Goal: Task Accomplishment & Management: Manage account settings

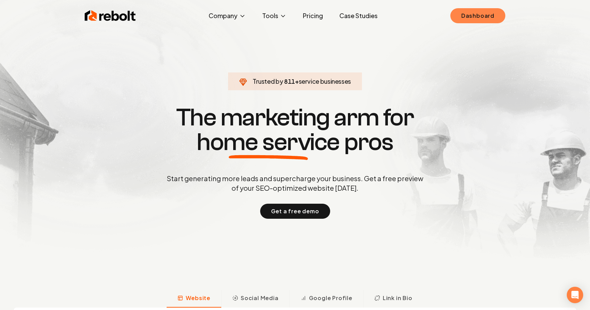
click at [476, 16] on link "Dashboard" at bounding box center [477, 15] width 55 height 15
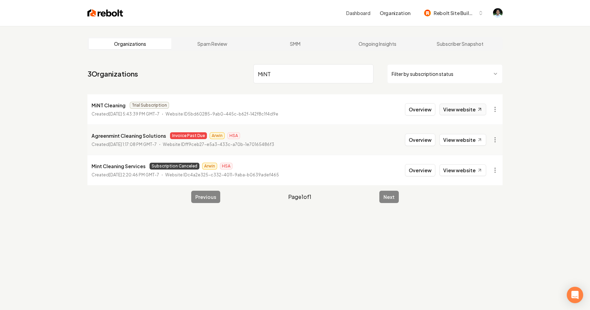
type input "MiNT"
click at [474, 112] on link "View website" at bounding box center [462, 109] width 47 height 12
click at [494, 110] on html "Dashboard Organization Rebolt Site Builder Organizations Spam Review SMM Ongoin…" at bounding box center [295, 155] width 590 height 310
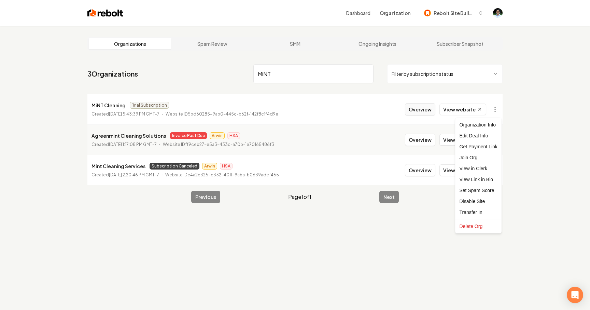
click at [430, 112] on html "Dashboard Organization Rebolt Site Builder Organizations Spam Review SMM Ongoin…" at bounding box center [295, 155] width 590 height 310
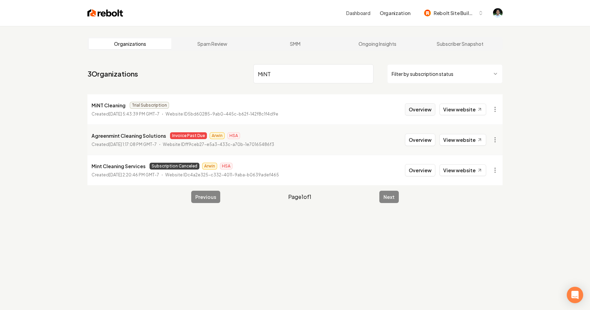
click at [422, 111] on button "Overview" at bounding box center [420, 109] width 30 height 12
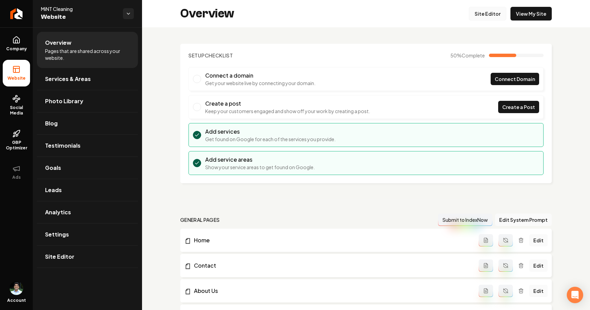
click at [486, 15] on link "Site Editor" at bounding box center [488, 14] width 38 height 14
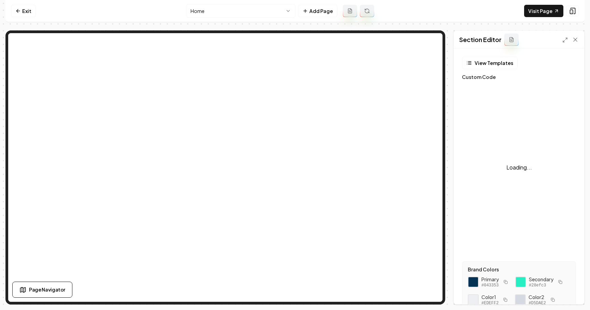
scroll to position [61, 0]
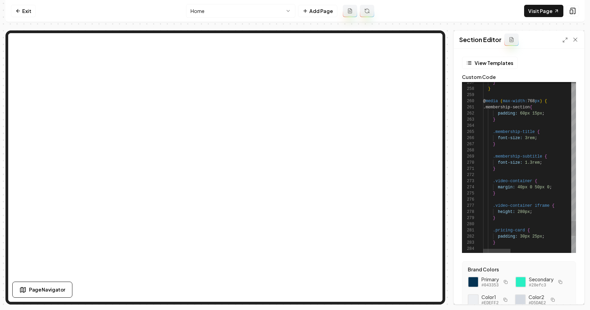
scroll to position [85, 0]
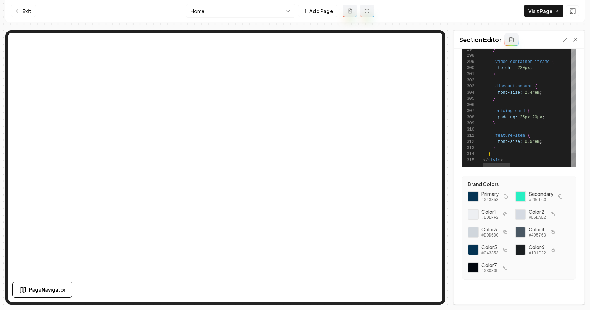
type textarea "**********"
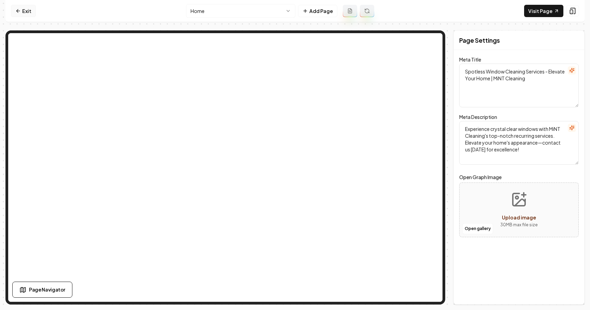
click at [30, 8] on link "Exit" at bounding box center [23, 11] width 25 height 12
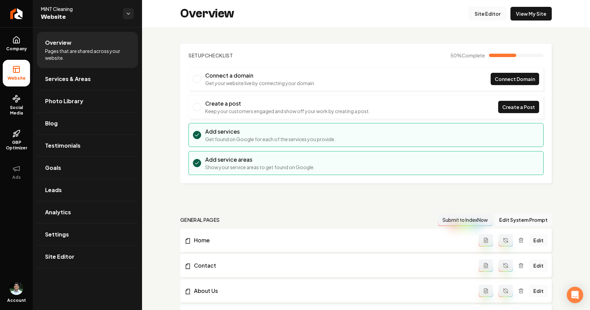
click at [495, 13] on link "Site Editor" at bounding box center [488, 14] width 38 height 14
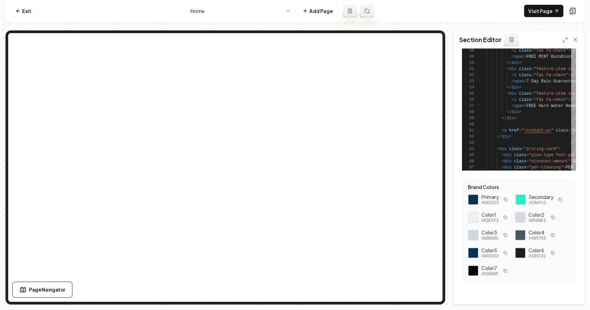
scroll to position [85, 0]
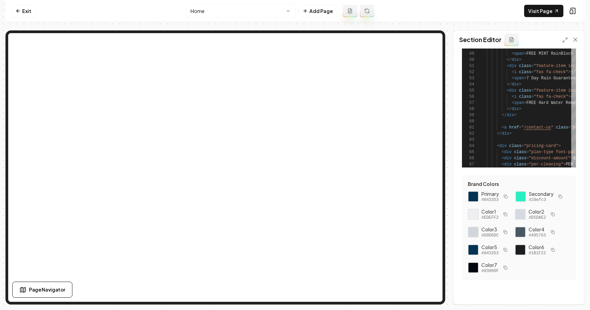
click at [487, 297] on div "View Templates Custom Code 40 41 42 43 44 45 46 47 48 49 50 51 52 53 54 55 56 5…" at bounding box center [519, 175] width 130 height 255
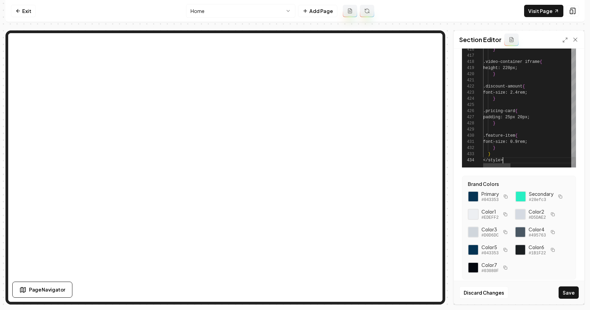
scroll to position [18, 20]
click at [569, 290] on button "Save" at bounding box center [568, 292] width 20 height 12
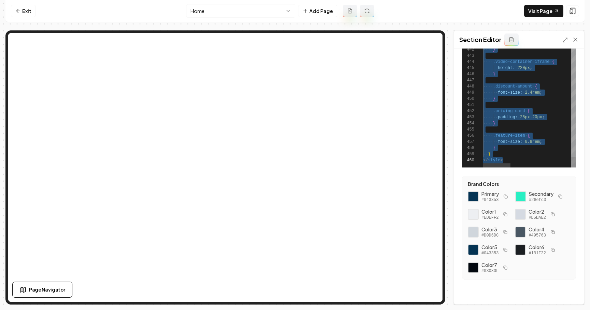
scroll to position [49, 20]
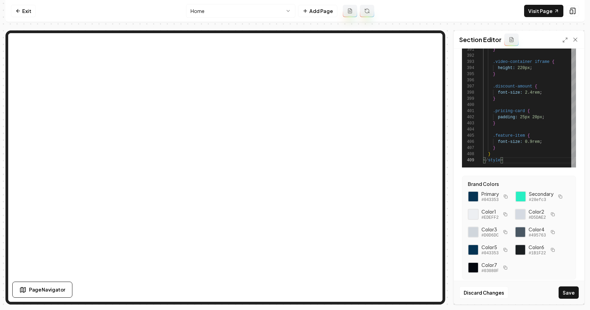
click at [568, 300] on div "Discard Changes Save" at bounding box center [519, 292] width 130 height 24
click at [569, 297] on button "Save" at bounding box center [568, 292] width 20 height 12
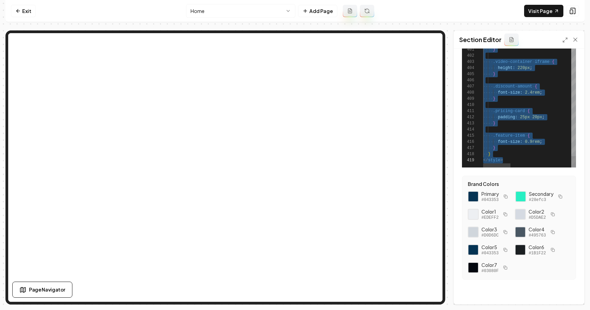
scroll to position [6, 19]
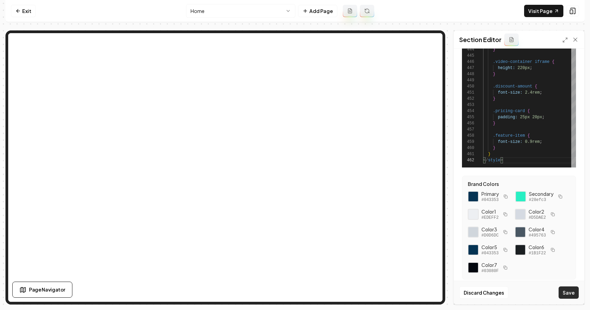
click at [569, 288] on button "Save" at bounding box center [568, 292] width 20 height 12
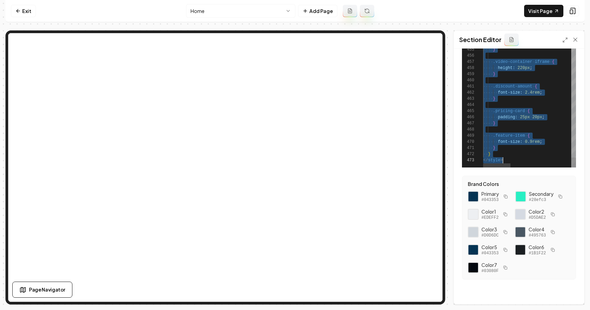
scroll to position [25, 20]
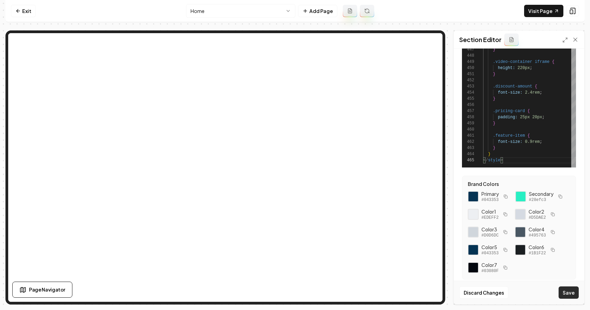
click at [576, 289] on button "Save" at bounding box center [568, 292] width 20 height 12
type textarea "* *** ********"
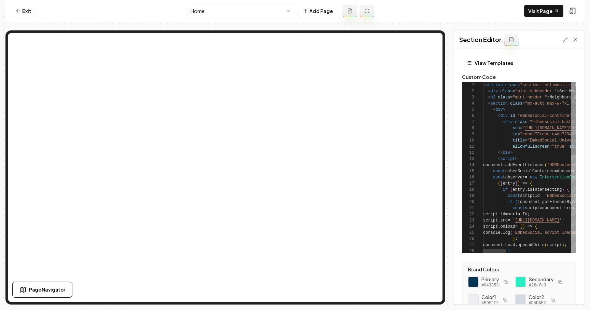
scroll to position [18, 25]
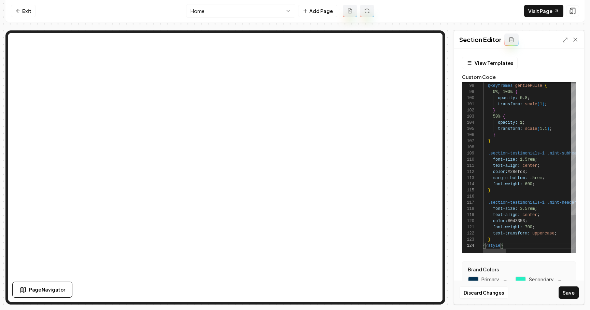
scroll to position [18, 20]
click at [569, 287] on button "Save" at bounding box center [568, 292] width 20 height 12
type textarea "**********"
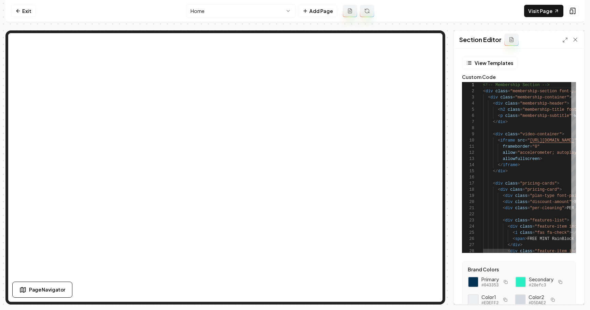
scroll to position [49, 22]
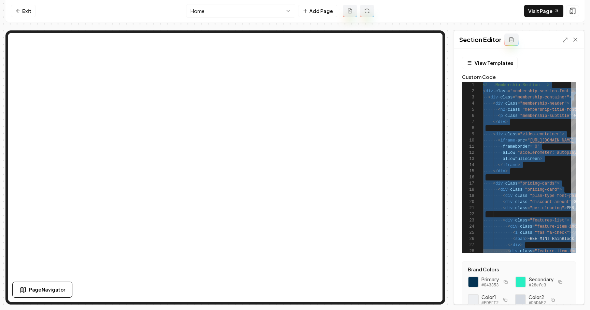
scroll to position [6, 19]
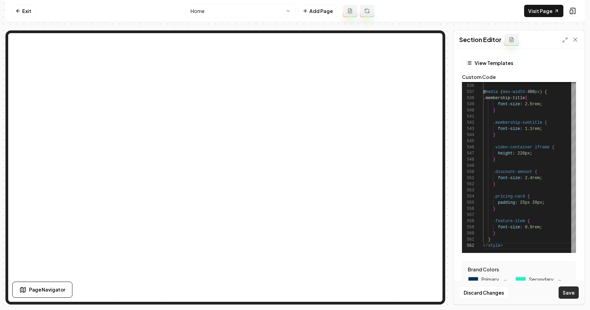
click at [574, 292] on button "Save" at bounding box center [568, 292] width 20 height 12
type textarea "**********"
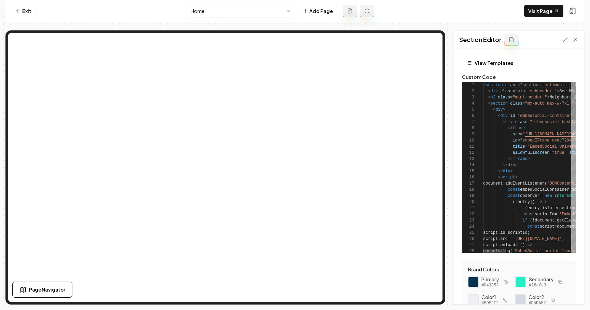
scroll to position [43, 42]
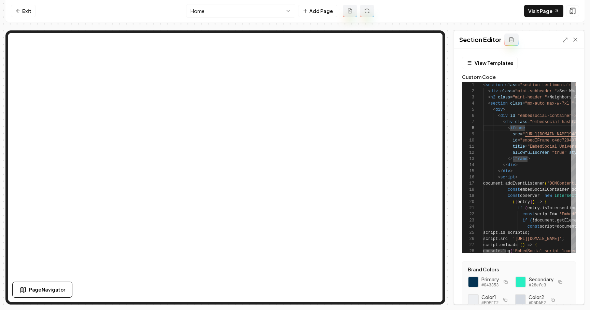
scroll to position [55, 27]
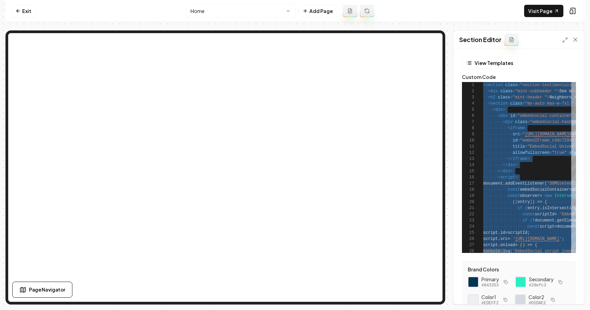
scroll to position [18, 20]
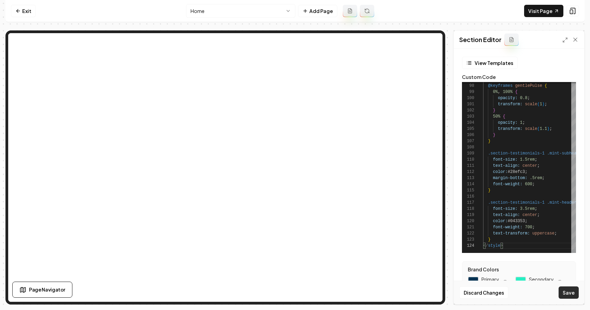
click at [571, 297] on button "Save" at bounding box center [568, 292] width 20 height 12
type textarea "**********"
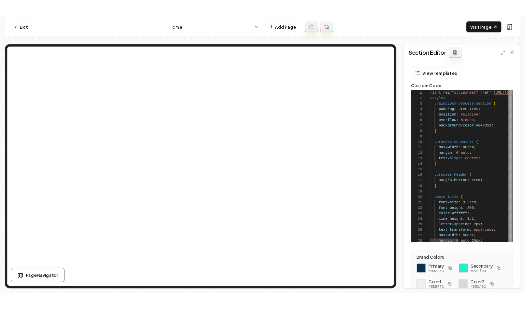
scroll to position [43, 8]
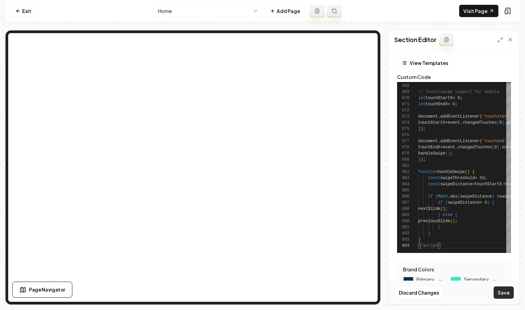
click at [500, 290] on button "Save" at bounding box center [504, 292] width 20 height 12
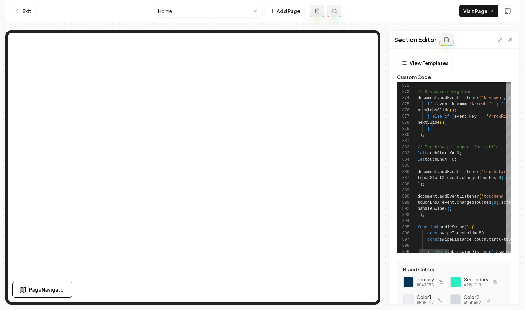
scroll to position [0, 0]
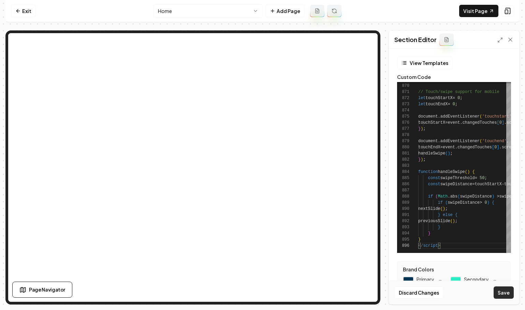
click at [509, 288] on button "Save" at bounding box center [504, 292] width 20 height 12
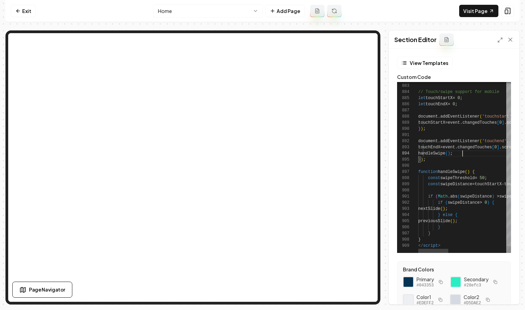
scroll to position [0, 22]
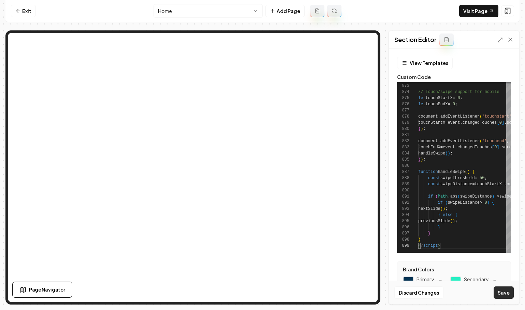
click at [503, 292] on button "Save" at bounding box center [504, 292] width 20 height 12
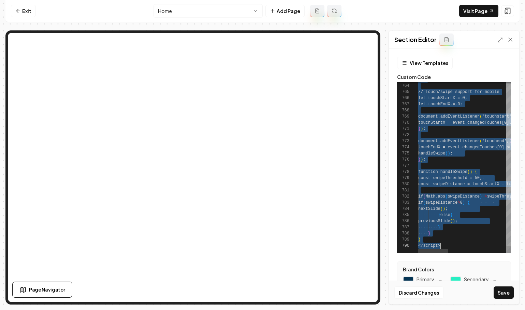
scroll to position [0, 22]
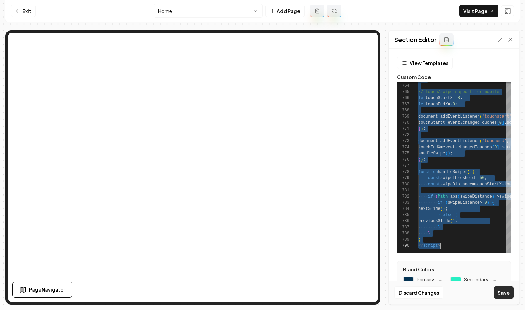
click at [501, 290] on button "Save" at bounding box center [504, 292] width 20 height 12
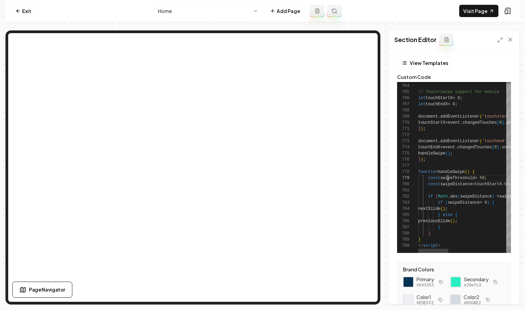
scroll to position [49, 30]
type textarea "**********"
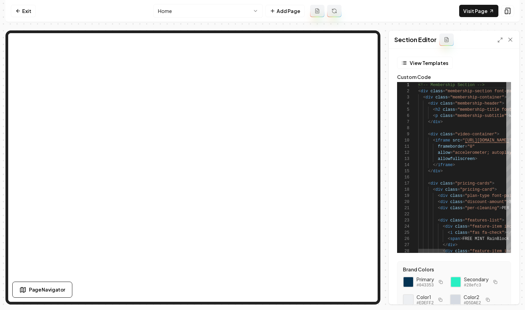
scroll to position [55, 42]
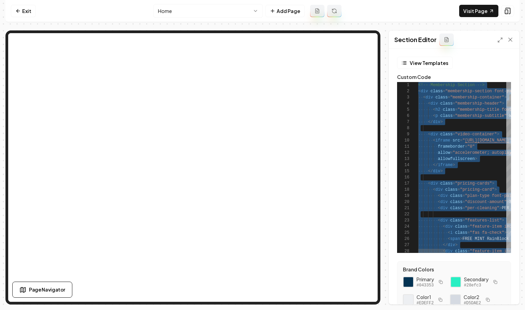
scroll to position [6, 19]
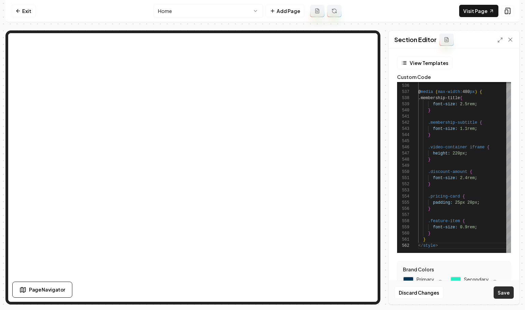
click at [507, 289] on button "Save" at bounding box center [504, 292] width 20 height 12
click at [505, 290] on button "Save" at bounding box center [504, 292] width 20 height 12
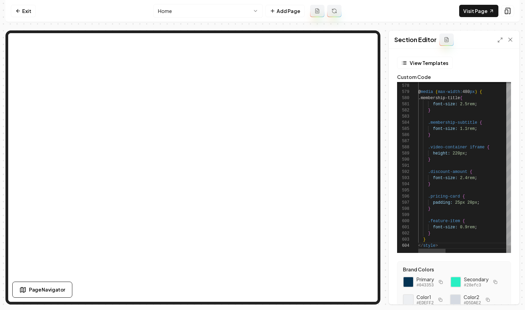
scroll to position [18, 49]
type textarea "**********"
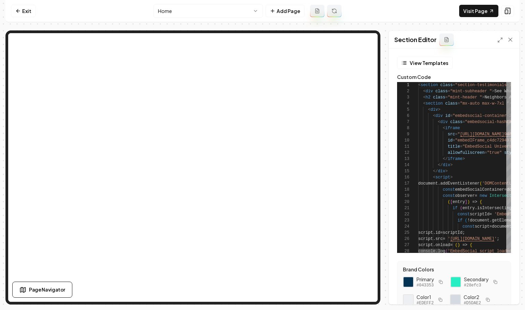
scroll to position [31, 22]
type textarea "**********"
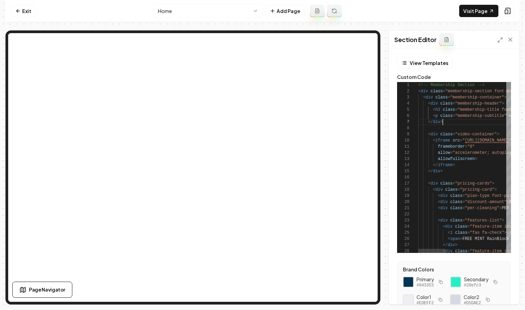
scroll to position [37, 25]
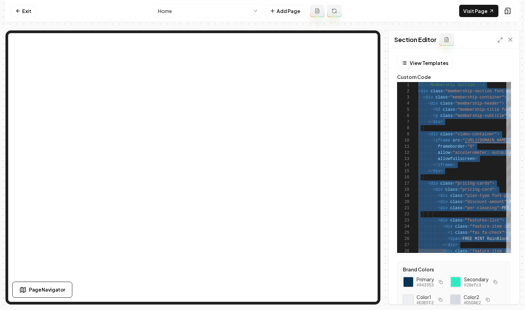
scroll to position [6, 19]
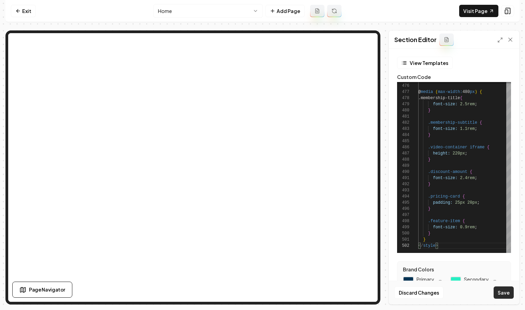
click at [501, 297] on button "Save" at bounding box center [504, 292] width 20 height 12
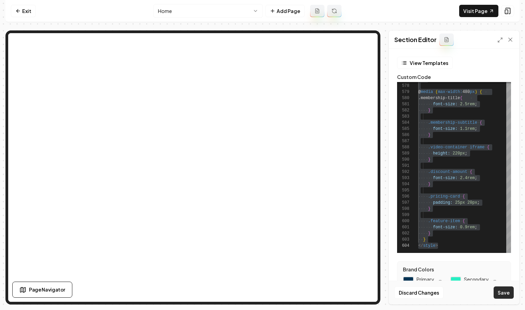
click at [500, 296] on button "Save" at bounding box center [504, 292] width 20 height 12
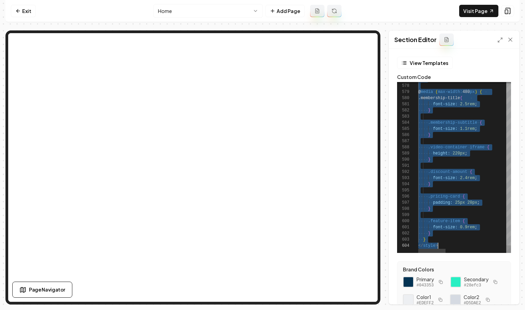
scroll to position [6, 19]
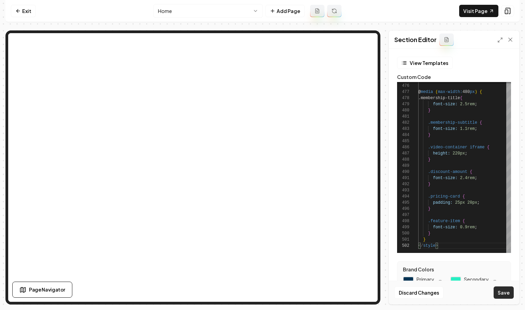
click at [510, 290] on button "Save" at bounding box center [504, 292] width 20 height 12
click at [511, 289] on button "Save" at bounding box center [504, 292] width 20 height 12
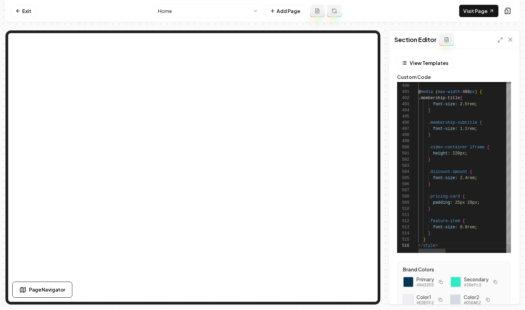
scroll to position [18, 27]
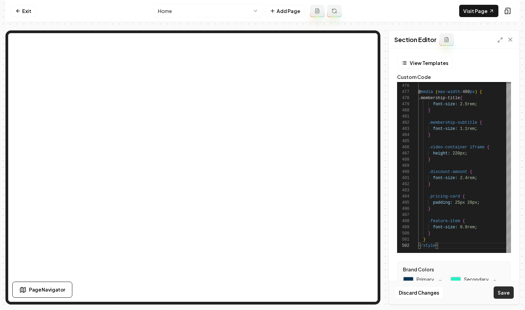
click at [503, 294] on button "Save" at bounding box center [504, 292] width 20 height 12
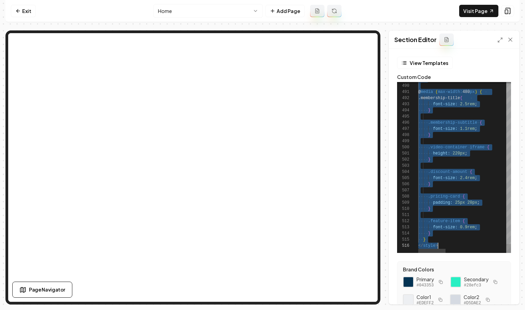
scroll to position [25, 20]
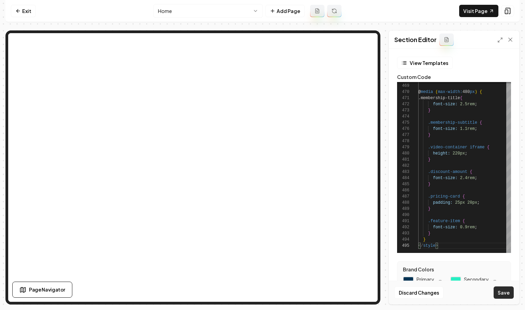
click at [500, 292] on button "Save" at bounding box center [504, 292] width 20 height 12
type textarea "**********"
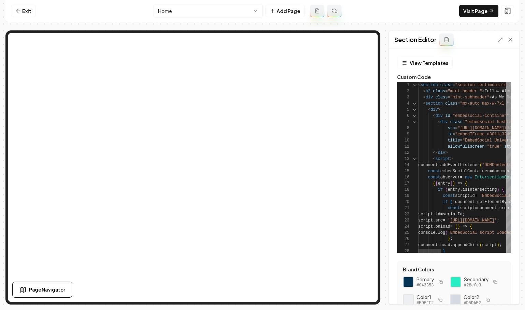
scroll to position [31, 30]
type textarea "**********"
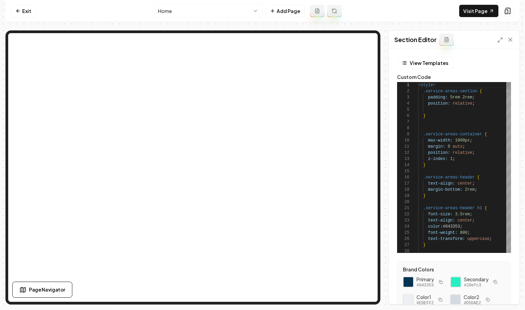
scroll to position [55, 27]
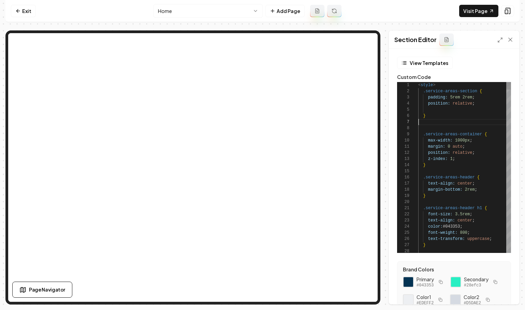
scroll to position [37, 0]
type textarea "**********"
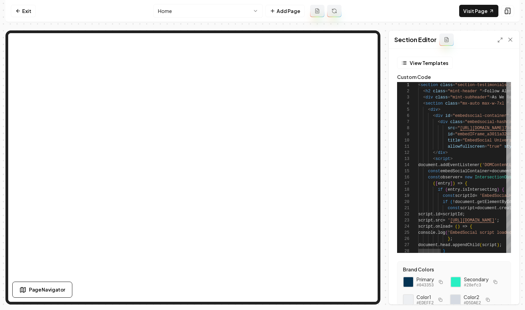
scroll to position [6, 30]
type textarea "**********"
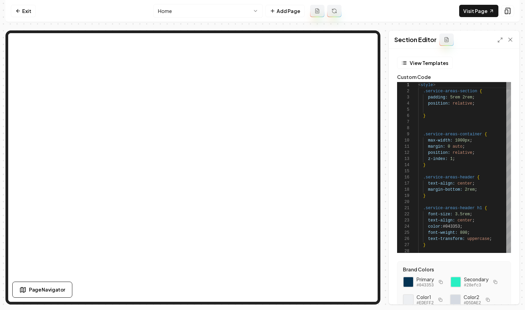
scroll to position [61, 0]
type textarea "**********"
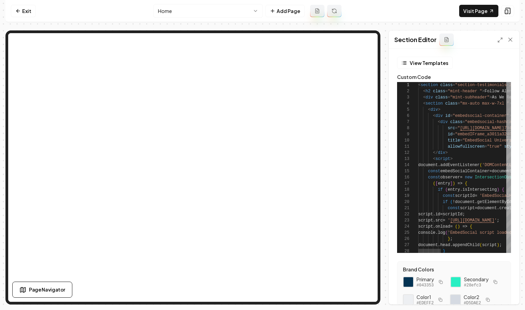
scroll to position [43, 0]
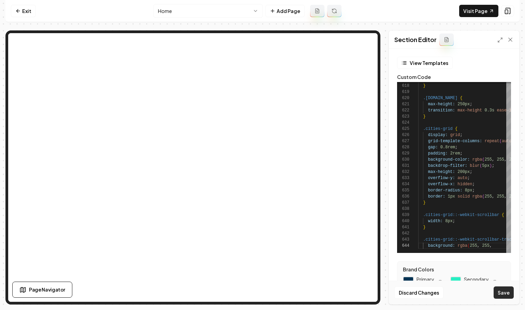
click at [505, 293] on button "Save" at bounding box center [504, 292] width 20 height 12
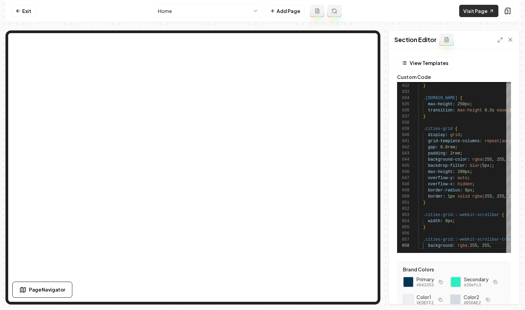
click at [473, 11] on link "Visit Page" at bounding box center [478, 11] width 39 height 12
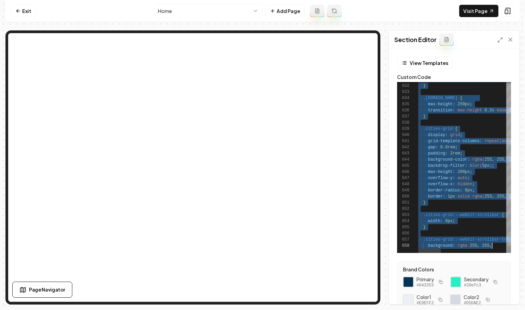
scroll to position [0, 74]
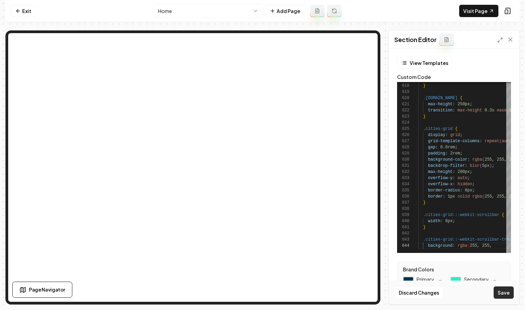
click at [512, 292] on button "Save" at bounding box center [504, 292] width 20 height 12
type textarea "**********"
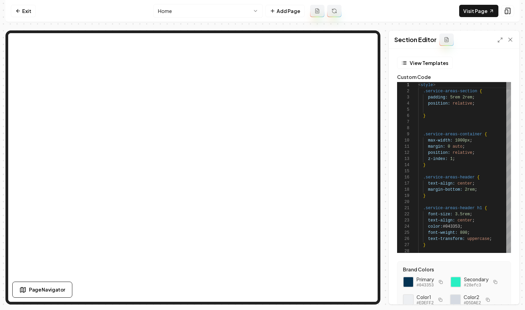
scroll to position [61, 0]
click at [490, 5] on link "Visit Page" at bounding box center [478, 11] width 39 height 12
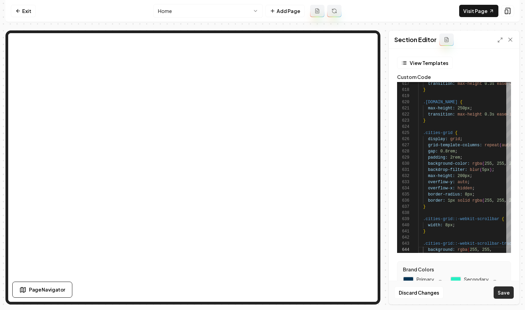
click at [502, 290] on button "Save" at bounding box center [504, 292] width 20 height 12
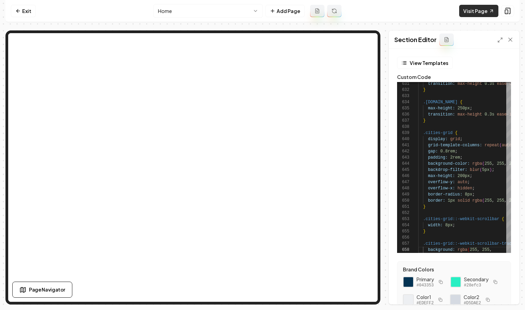
click at [480, 9] on link "Visit Page" at bounding box center [478, 11] width 39 height 12
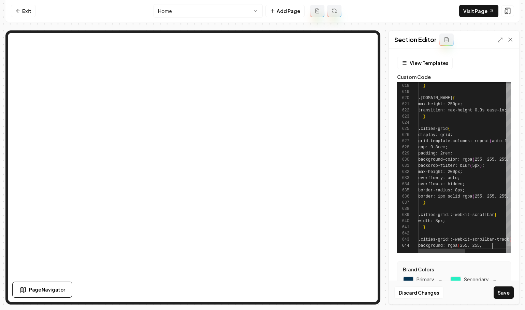
scroll to position [18, 74]
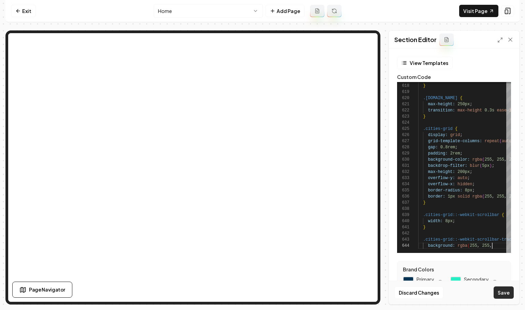
click at [505, 290] on button "Save" at bounding box center [504, 292] width 20 height 12
type textarea "**********"
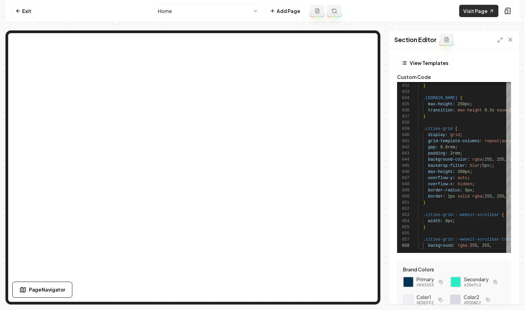
click at [481, 10] on link "Visit Page" at bounding box center [478, 11] width 39 height 12
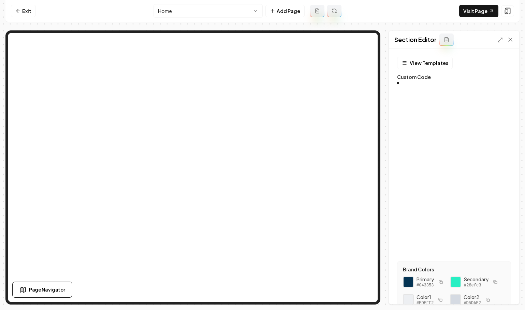
scroll to position [55, 0]
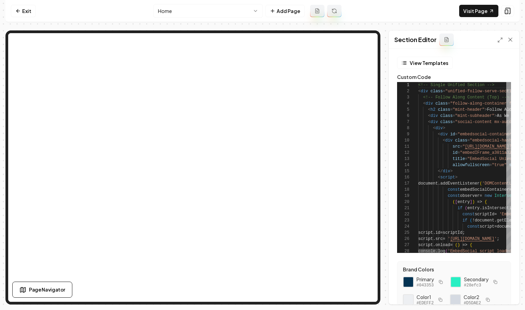
type textarea "**********"
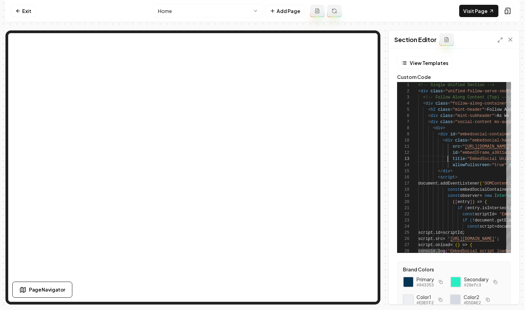
type textarea "**********"
click at [477, 14] on link "Visit Page" at bounding box center [478, 11] width 39 height 12
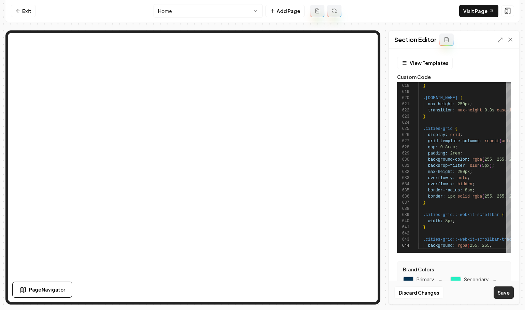
click at [508, 294] on button "Save" at bounding box center [504, 292] width 20 height 12
type textarea "**********"
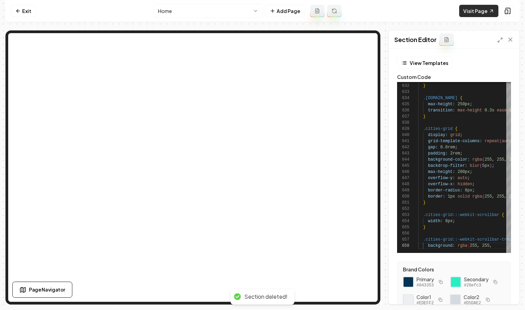
click at [468, 14] on link "Visit Page" at bounding box center [478, 11] width 39 height 12
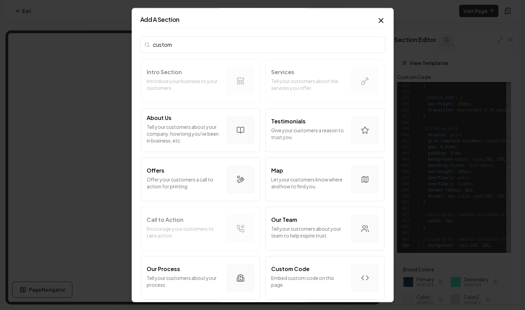
click at [203, 43] on input "custom" at bounding box center [262, 45] width 245 height 16
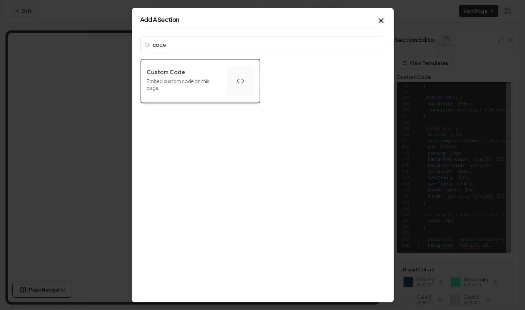
type input "code"
click at [183, 71] on p "Custom Code" at bounding box center [166, 72] width 38 height 8
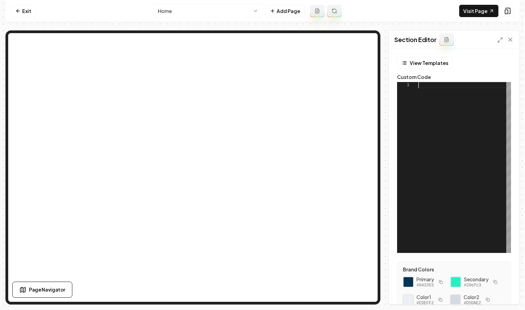
click at [463, 151] on div at bounding box center [464, 167] width 93 height 171
type textarea "*********"
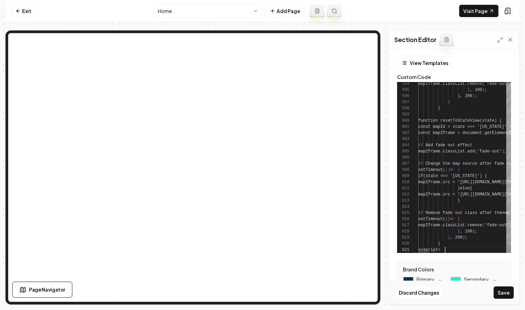
scroll to position [0, 27]
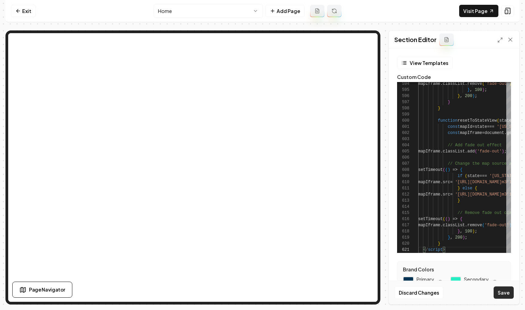
click at [506, 291] on button "Save" at bounding box center [504, 292] width 20 height 12
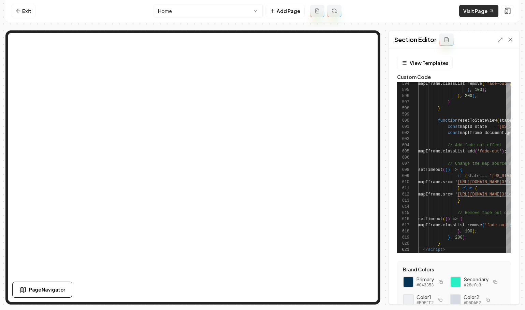
click at [477, 14] on link "Visit Page" at bounding box center [478, 11] width 39 height 12
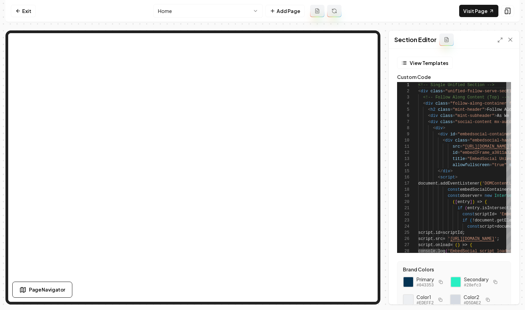
scroll to position [43, 27]
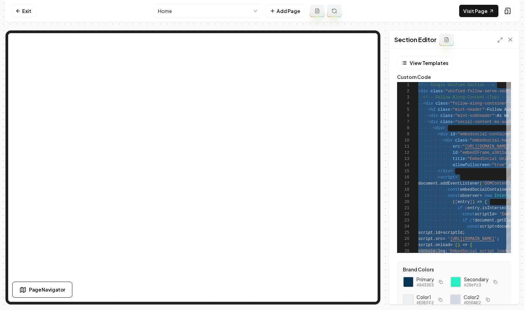
type textarea "**********"
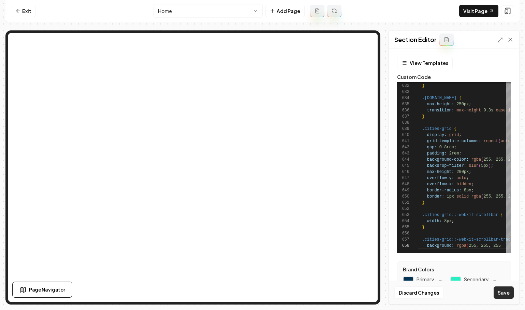
click at [506, 293] on button "Save" at bounding box center [504, 292] width 20 height 12
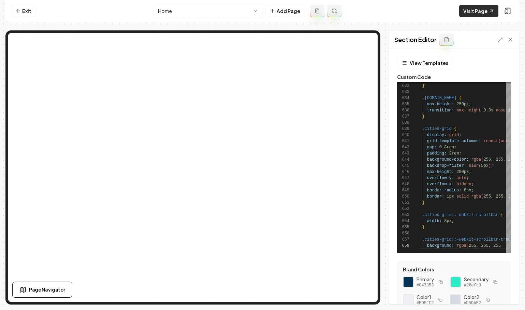
click at [482, 10] on link "Visit Page" at bounding box center [478, 11] width 39 height 12
click at [19, 8] on link "Exit" at bounding box center [23, 11] width 25 height 12
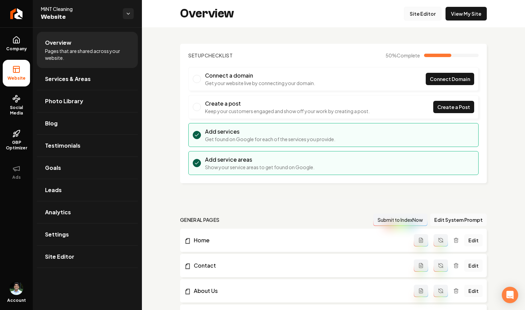
click at [436, 9] on link "Site Editor" at bounding box center [423, 14] width 38 height 14
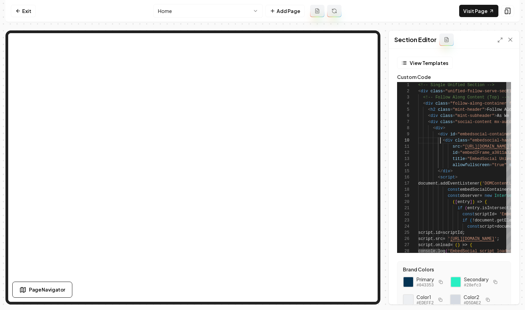
scroll to position [55, 22]
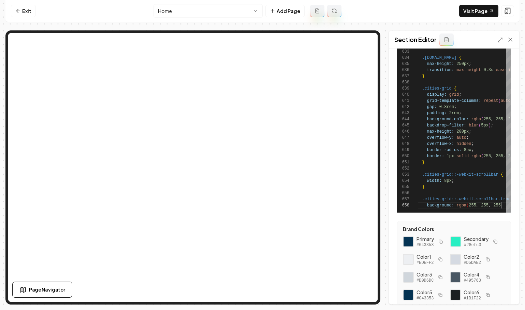
scroll to position [0, 0]
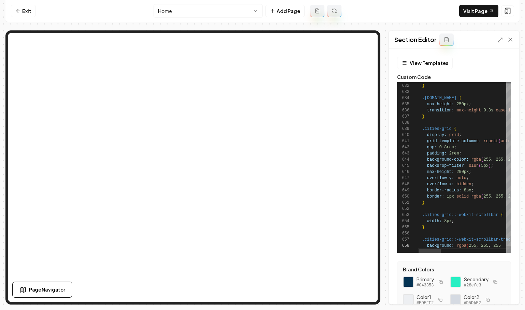
scroll to position [25, 42]
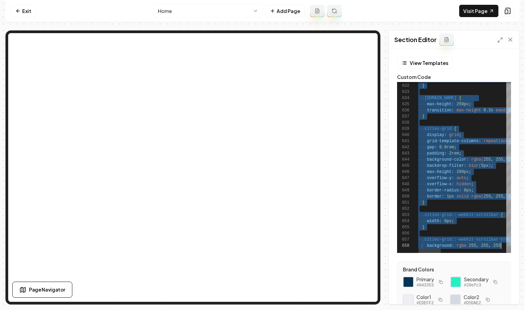
scroll to position [0, 84]
type textarea "**********"
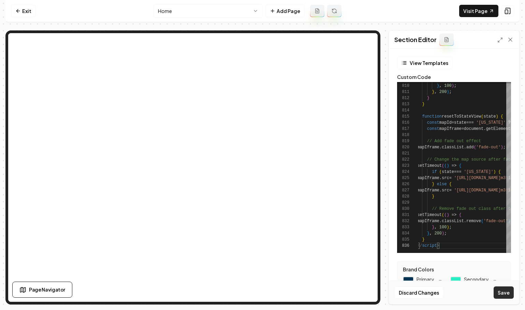
click at [508, 292] on button "Save" at bounding box center [504, 292] width 20 height 12
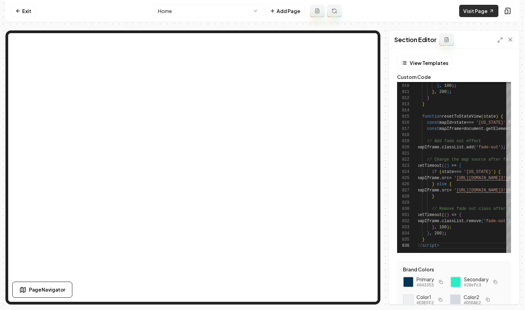
click at [487, 13] on link "Visit Page" at bounding box center [478, 11] width 39 height 12
click at [471, 11] on link "Visit Page" at bounding box center [478, 11] width 39 height 12
click at [23, 10] on link "Exit" at bounding box center [23, 11] width 25 height 12
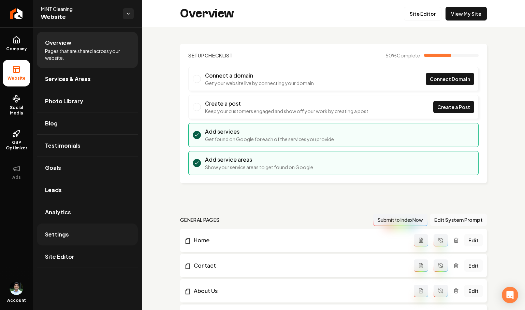
click at [69, 240] on link "Settings" at bounding box center [87, 234] width 101 height 22
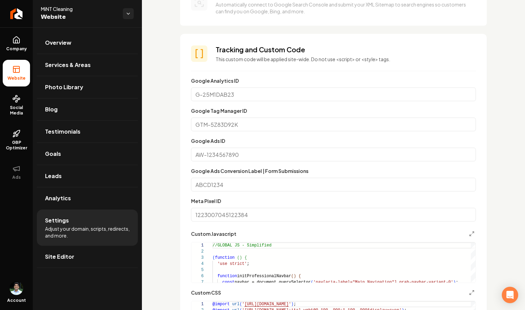
scroll to position [242, 0]
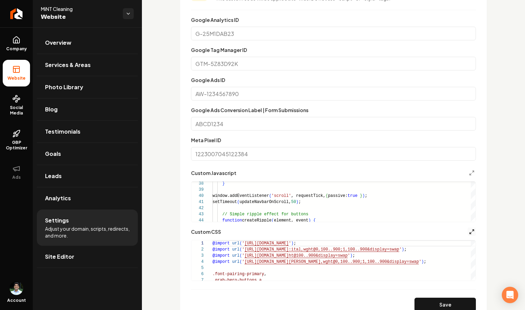
click at [472, 231] on line "Main content area" at bounding box center [473, 230] width 2 height 2
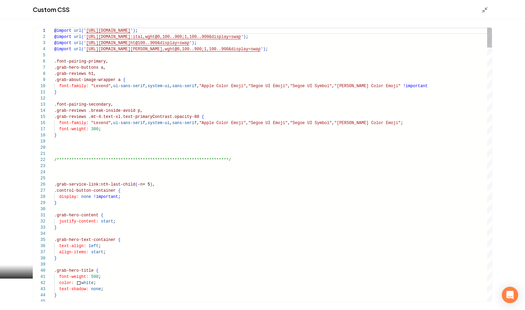
scroll to position [49, 2]
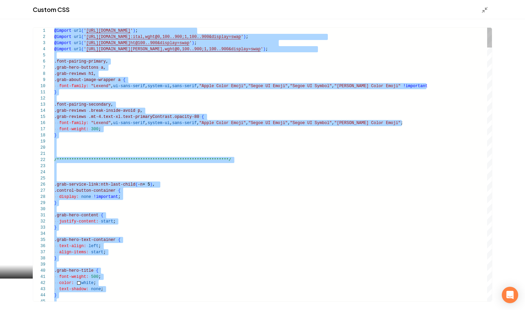
type textarea "**********"
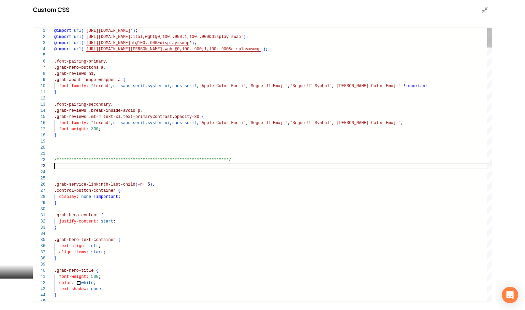
scroll to position [12, 0]
type textarea "*"
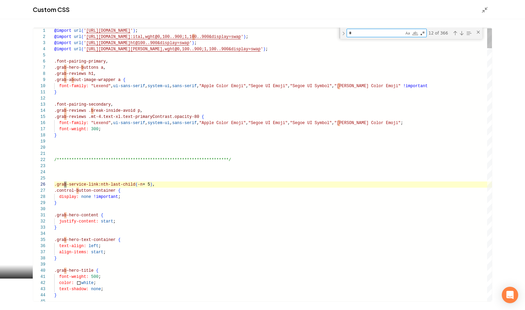
type textarea "**********"
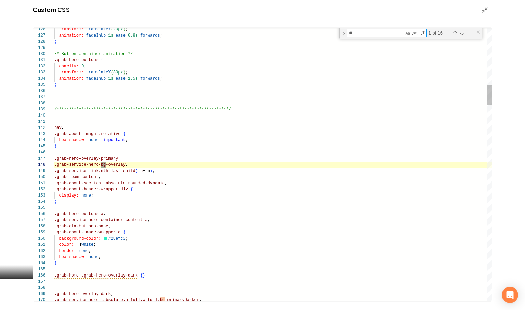
type textarea "**"
type textarea "**********"
type textarea "*"
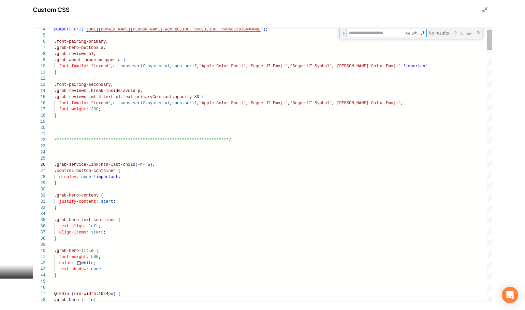
type textarea "**********"
type textarea "*"
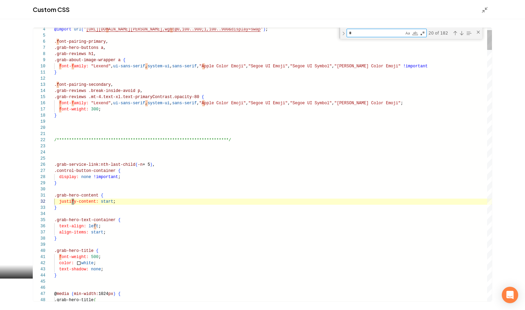
type textarea "**********"
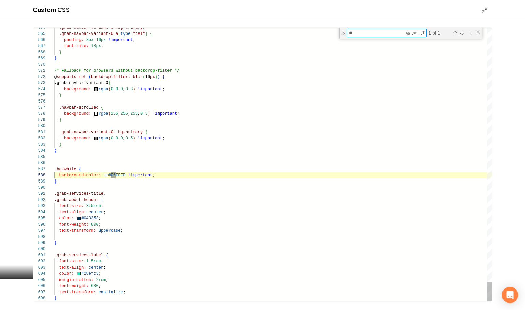
type textarea "**"
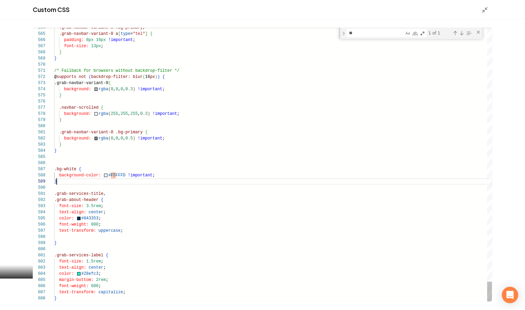
drag, startPoint x: 61, startPoint y: 180, endPoint x: 54, endPoint y: 169, distance: 12.9
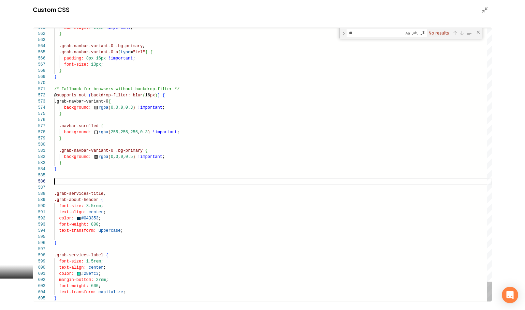
type textarea "**********"
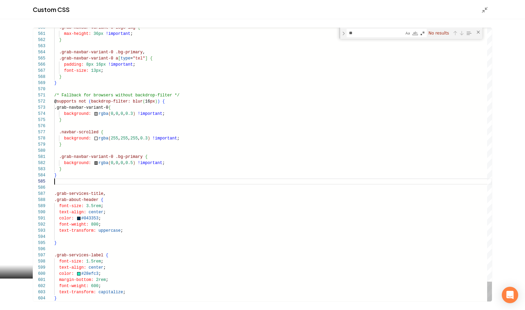
scroll to position [25, 0]
click at [484, 10] on line "Main content area" at bounding box center [484, 11] width 2 height 2
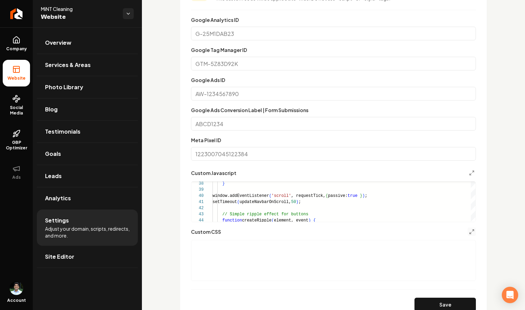
scroll to position [55, 0]
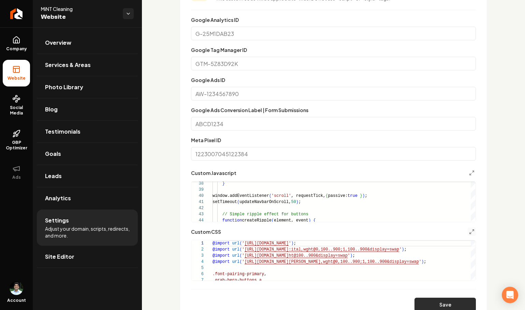
click at [456, 300] on button "Save" at bounding box center [445, 304] width 61 height 14
click at [24, 38] on link "Company" at bounding box center [16, 43] width 27 height 27
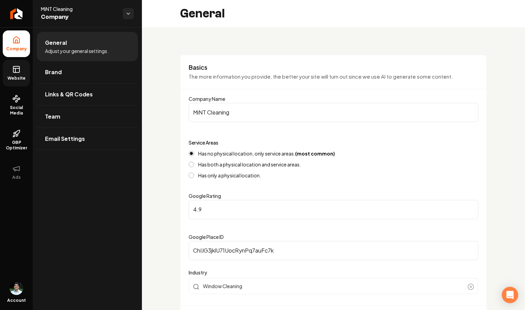
click at [21, 75] on link "Website" at bounding box center [16, 73] width 27 height 27
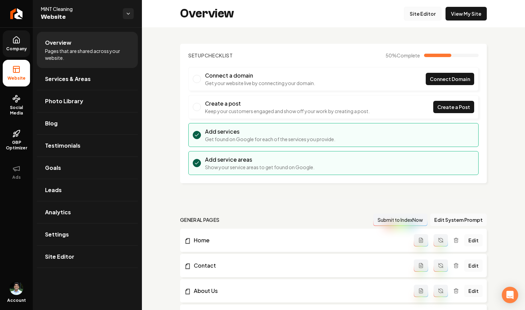
click at [419, 10] on link "Site Editor" at bounding box center [423, 14] width 38 height 14
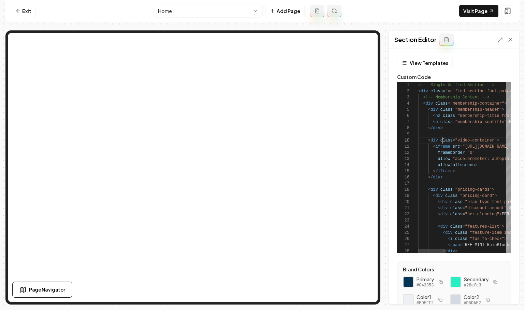
scroll to position [55, 25]
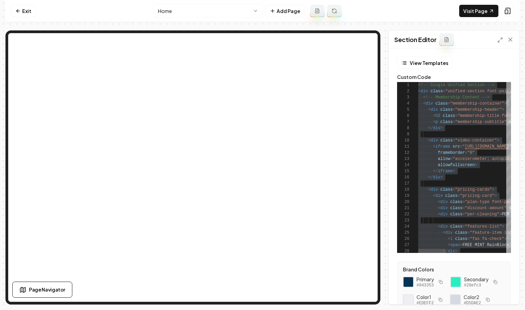
scroll to position [49, 0]
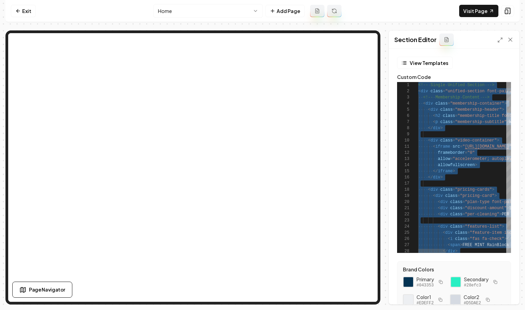
scroll to position [55, 22]
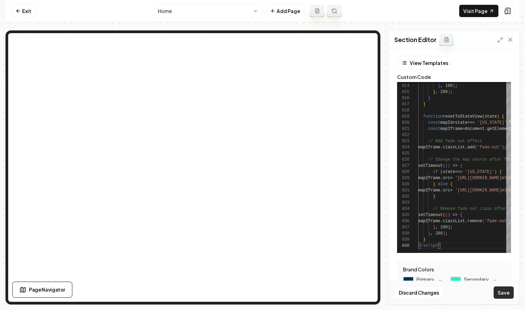
click at [501, 296] on button "Save" at bounding box center [504, 292] width 20 height 12
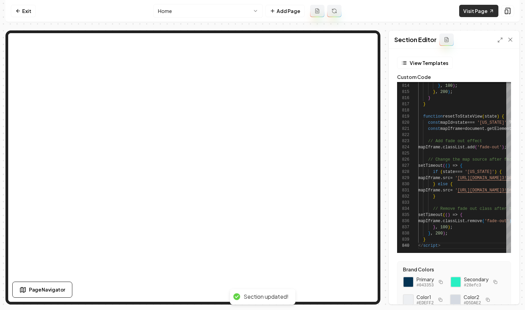
click at [480, 9] on link "Visit Page" at bounding box center [478, 11] width 39 height 12
type textarea "**********"
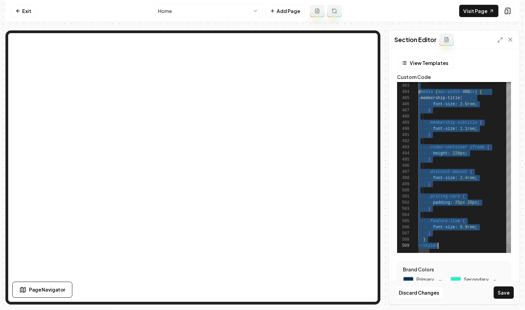
scroll to position [0, 20]
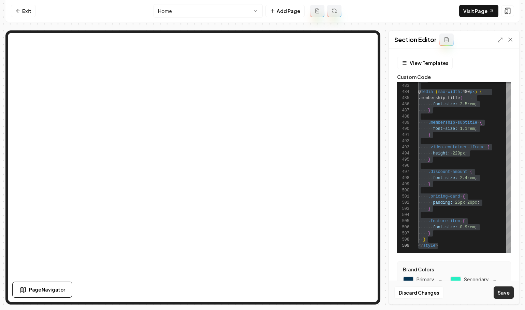
click at [506, 298] on button "Save" at bounding box center [504, 292] width 20 height 12
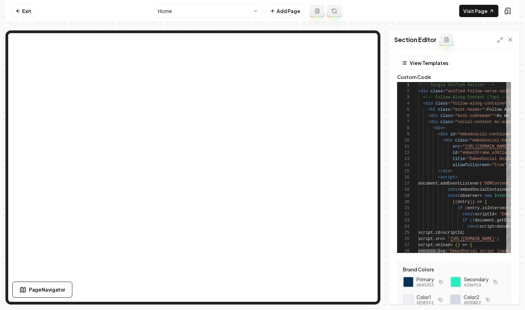
scroll to position [0, 40]
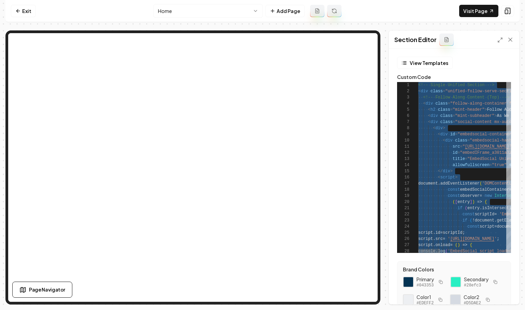
type textarea "**********"
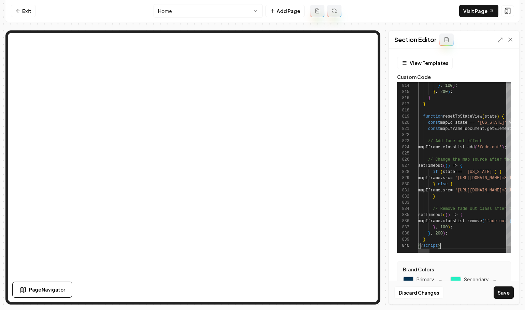
scroll to position [55, 22]
click at [505, 283] on div "Discard Changes Save" at bounding box center [454, 292] width 130 height 24
click at [505, 288] on button "Save" at bounding box center [504, 292] width 20 height 12
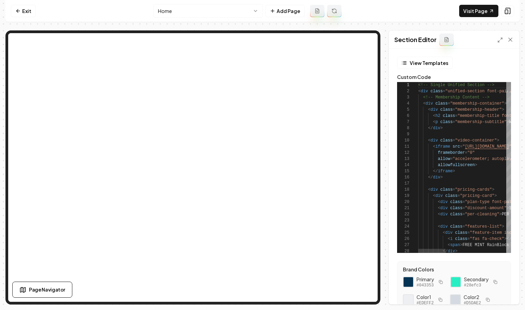
scroll to position [61, 0]
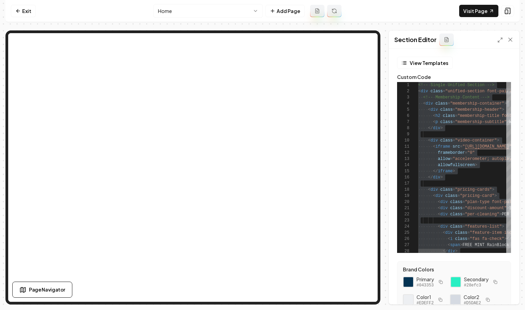
scroll to position [49, 0]
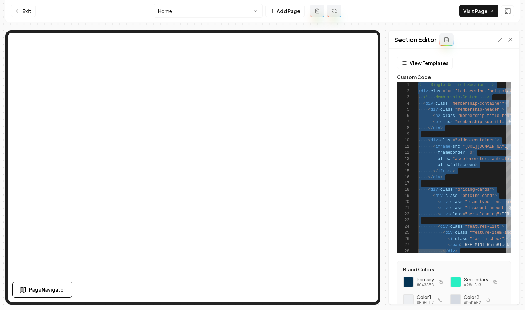
scroll to position [49, 20]
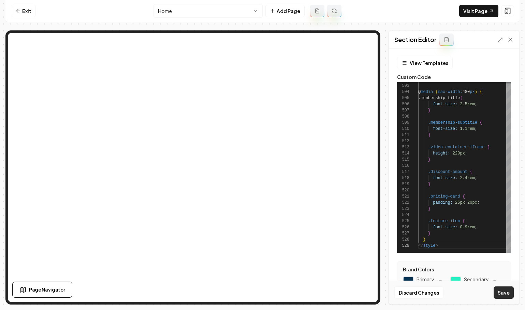
click at [509, 296] on button "Save" at bounding box center [504, 292] width 20 height 12
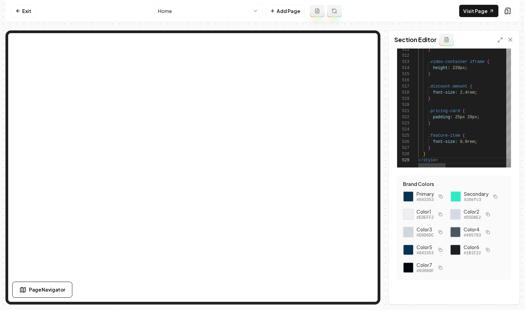
scroll to position [43, 30]
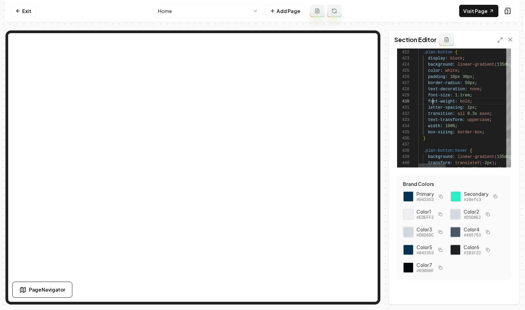
scroll to position [55, 15]
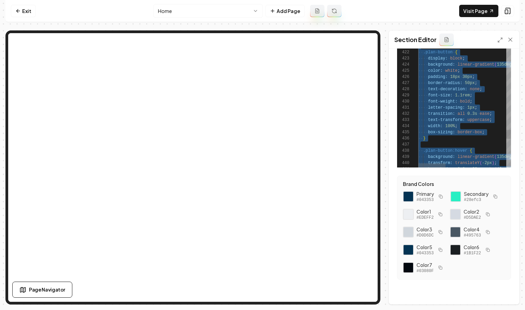
type textarea "**********"
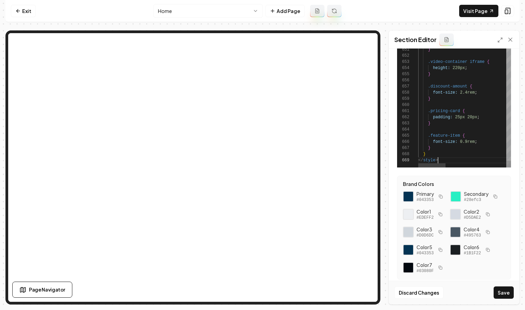
scroll to position [49, 20]
click at [507, 291] on button "Save" at bounding box center [504, 292] width 20 height 12
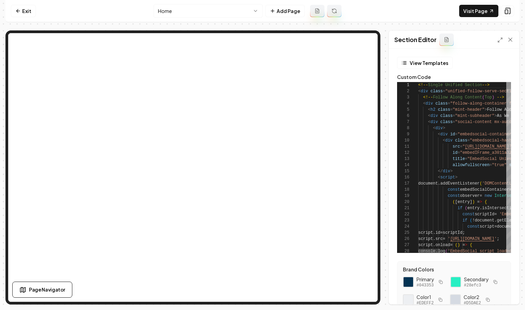
scroll to position [55, 0]
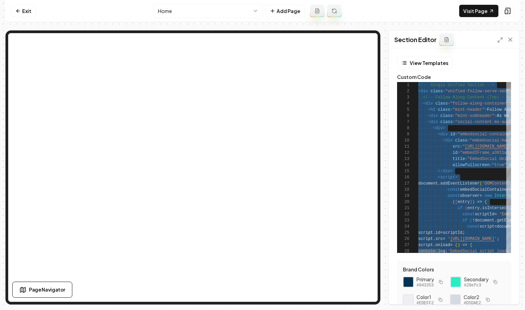
type textarea "**********"
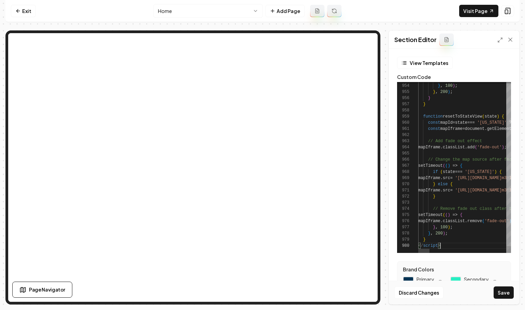
scroll to position [55, 22]
click at [502, 290] on button "Save" at bounding box center [504, 292] width 20 height 12
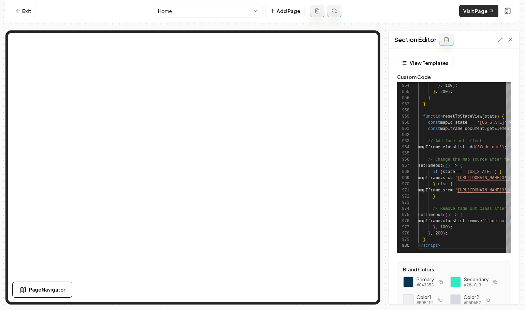
click at [489, 12] on icon at bounding box center [491, 10] width 5 height 5
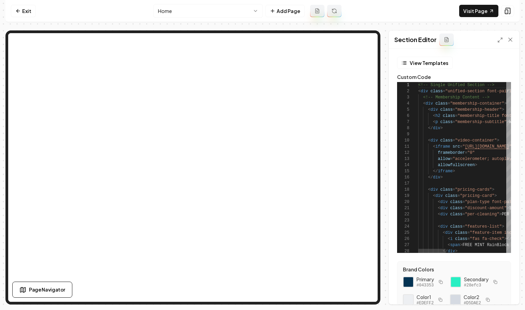
scroll to position [61, 0]
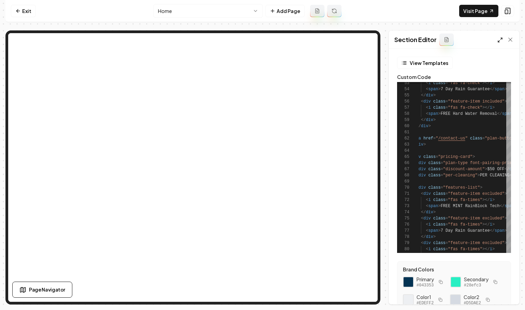
click at [501, 38] on icon at bounding box center [500, 39] width 5 height 5
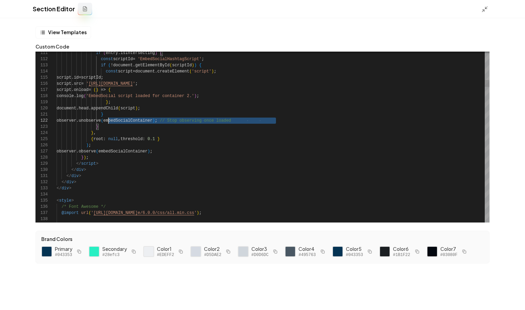
scroll to position [6, 44]
drag, startPoint x: 277, startPoint y: 122, endPoint x: 101, endPoint y: 122, distance: 176.1
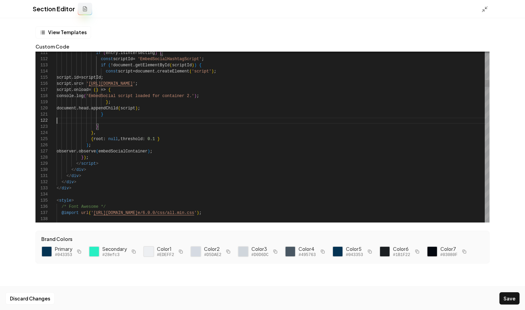
scroll to position [0, 74]
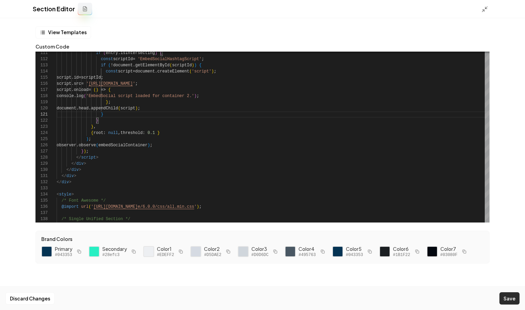
click at [504, 295] on button "Save" at bounding box center [510, 298] width 20 height 12
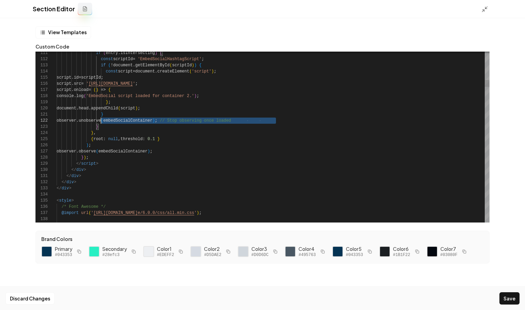
scroll to position [6, 44]
click at [512, 296] on button "Save" at bounding box center [510, 298] width 20 height 12
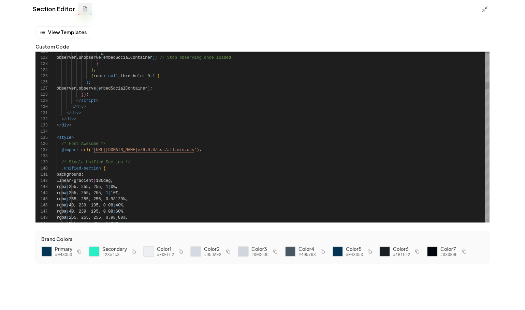
type textarea "**********"
click at [371, 33] on div "View Templates" at bounding box center [262, 32] width 454 height 12
click at [485, 9] on icon at bounding box center [485, 9] width 7 height 7
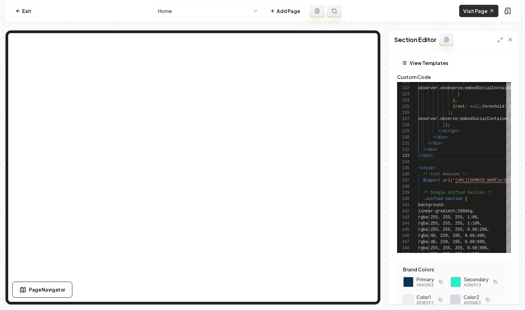
click at [483, 12] on link "Visit Page" at bounding box center [478, 11] width 39 height 12
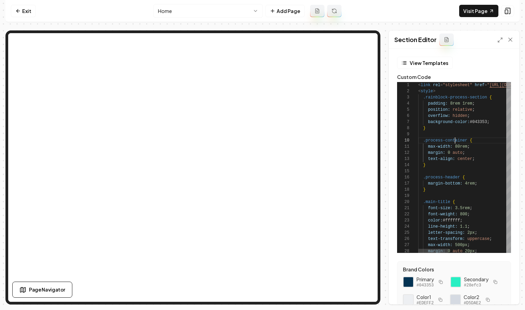
scroll to position [55, 37]
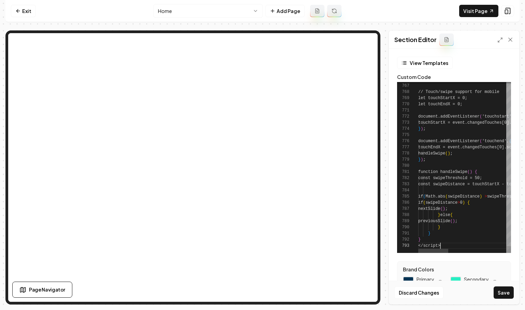
scroll to position [12, 22]
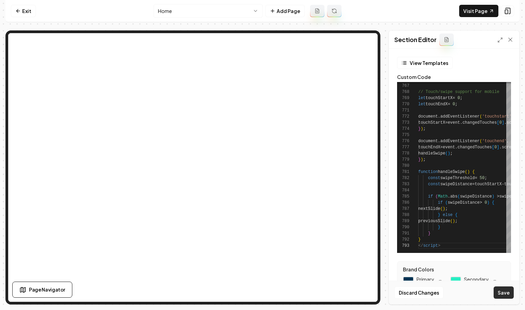
click at [502, 291] on button "Save" at bounding box center [504, 292] width 20 height 12
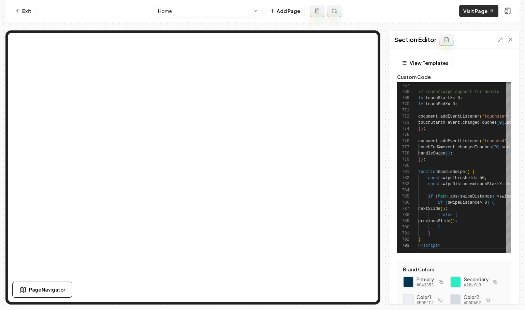
click at [479, 8] on link "Visit Page" at bounding box center [478, 11] width 39 height 12
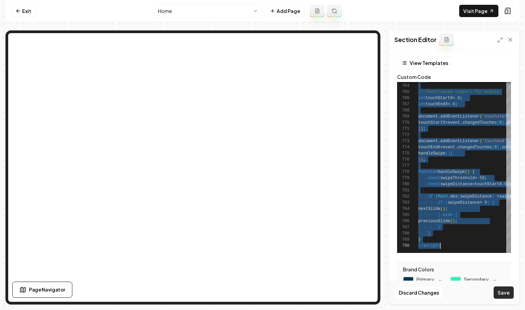
click at [501, 295] on button "Save" at bounding box center [504, 292] width 20 height 12
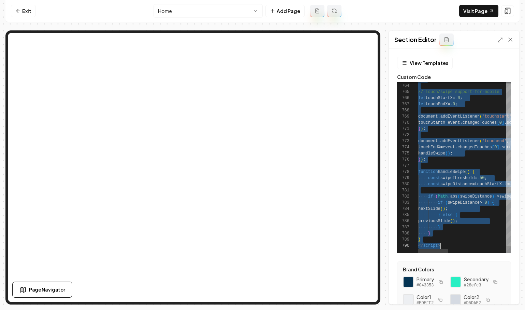
scroll to position [12, 22]
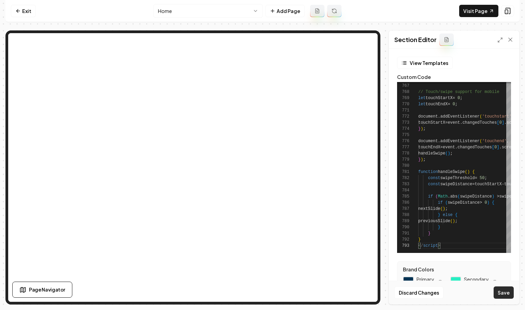
click at [503, 292] on button "Save" at bounding box center [504, 292] width 20 height 12
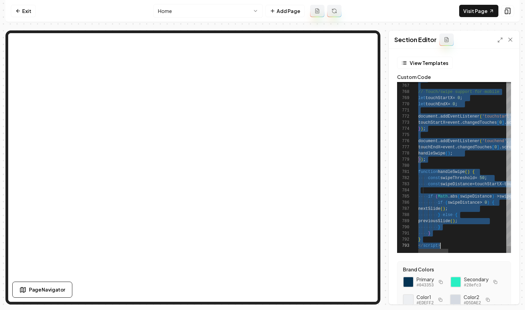
scroll to position [0, 22]
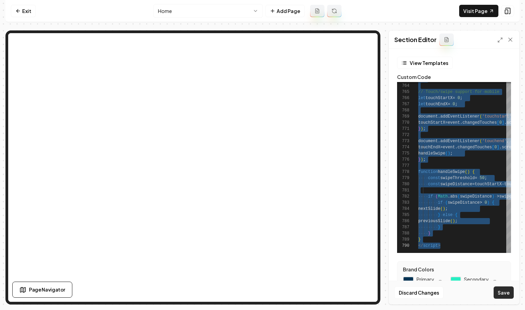
click at [503, 291] on button "Save" at bounding box center [504, 292] width 20 height 12
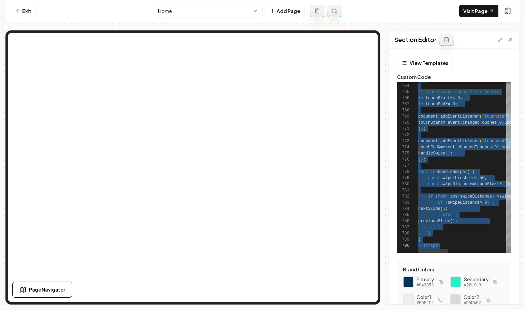
scroll to position [12, 22]
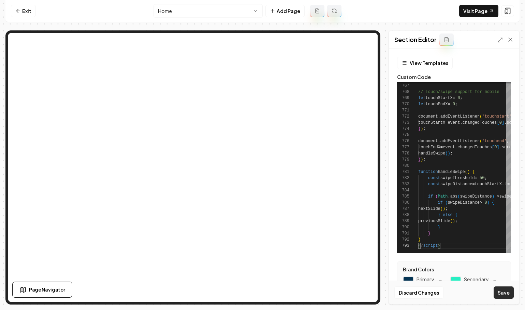
click at [503, 292] on button "Save" at bounding box center [504, 292] width 20 height 12
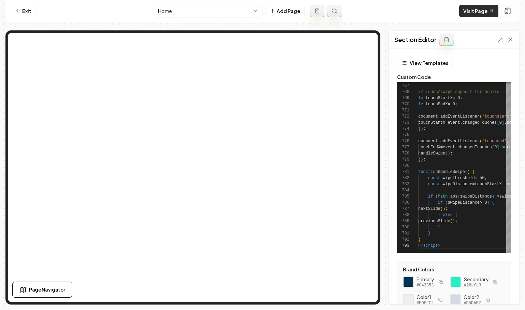
click at [479, 7] on link "Visit Page" at bounding box center [478, 11] width 39 height 12
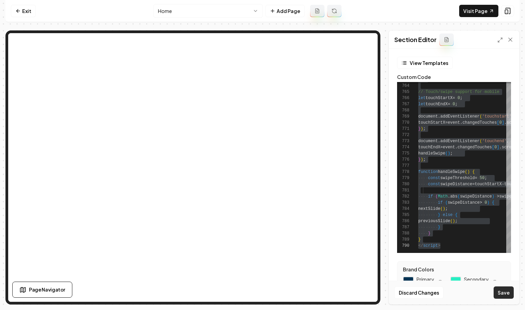
click at [501, 290] on button "Save" at bounding box center [504, 292] width 20 height 12
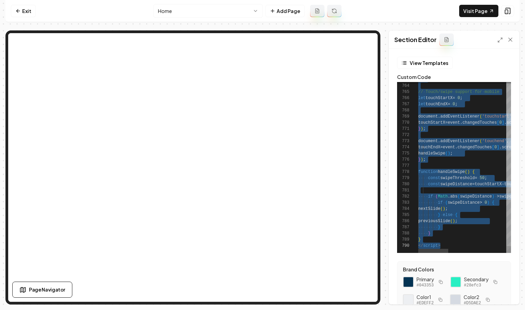
scroll to position [25, 22]
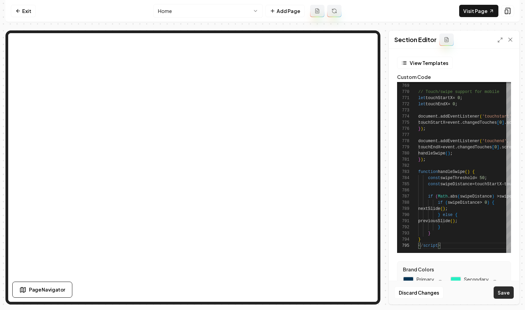
click at [511, 296] on button "Save" at bounding box center [504, 292] width 20 height 12
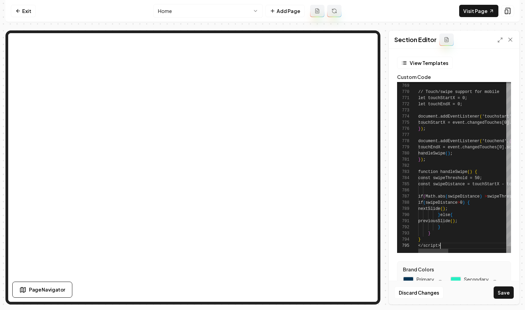
scroll to position [25, 22]
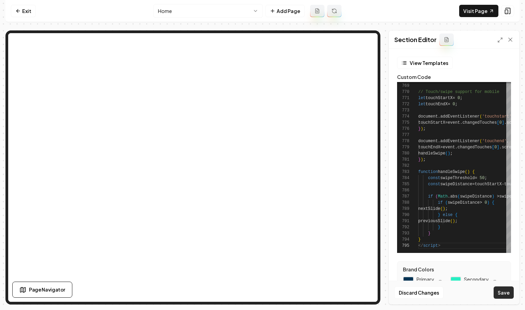
click at [499, 291] on button "Save" at bounding box center [504, 292] width 20 height 12
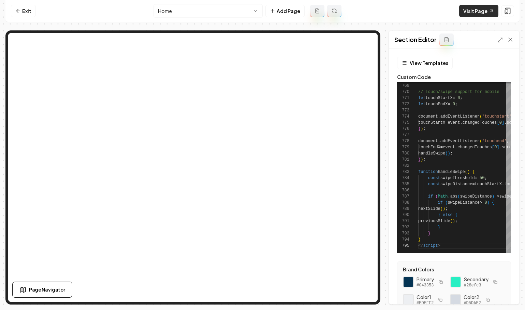
click at [472, 10] on link "Visit Page" at bounding box center [478, 11] width 39 height 12
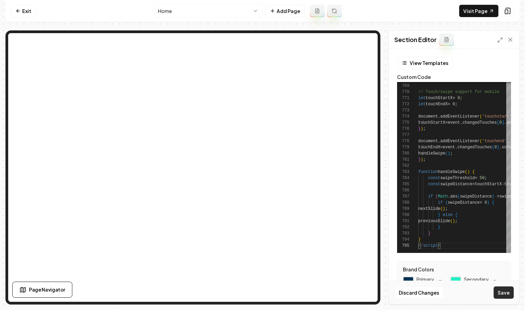
click at [505, 294] on button "Save" at bounding box center [504, 292] width 20 height 12
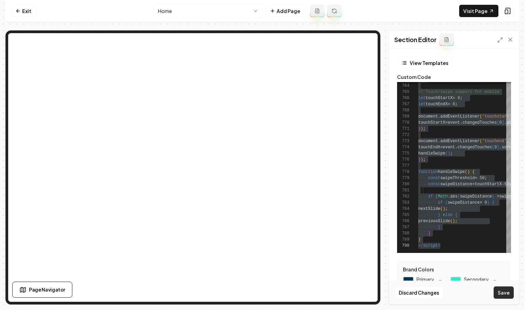
click at [503, 292] on button "Save" at bounding box center [504, 292] width 20 height 12
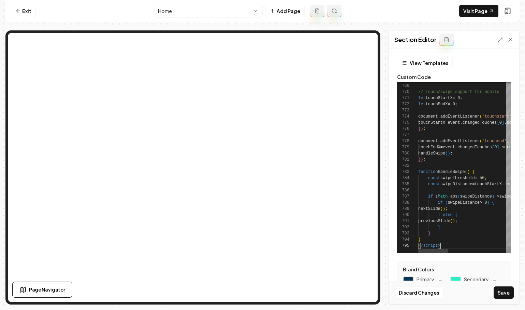
scroll to position [25, 22]
click at [504, 295] on button "Save" at bounding box center [504, 292] width 20 height 12
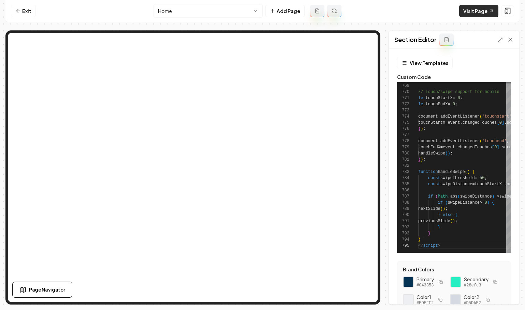
click at [478, 15] on link "Visit Page" at bounding box center [478, 11] width 39 height 12
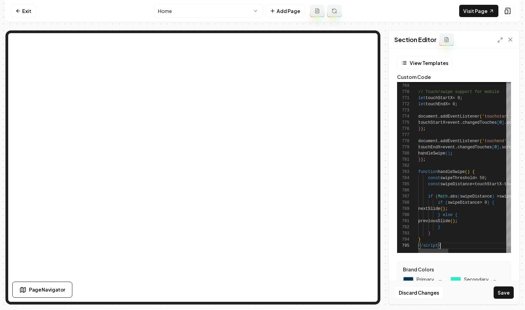
type textarea "**********"
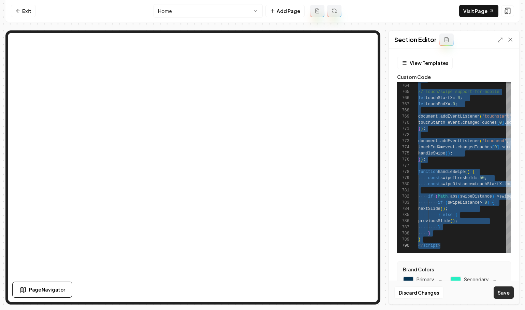
click at [506, 293] on button "Save" at bounding box center [504, 292] width 20 height 12
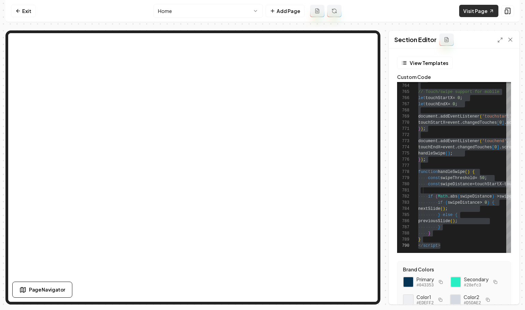
click at [474, 12] on link "Visit Page" at bounding box center [478, 11] width 39 height 12
click at [482, 10] on div "Show what it looks like on mobile Show what it looks like on mobile" at bounding box center [459, 11] width 82 height 12
click at [481, 41] on div "Section Editor" at bounding box center [454, 40] width 130 height 18
click at [481, 15] on link "Visit Page" at bounding box center [478, 11] width 39 height 12
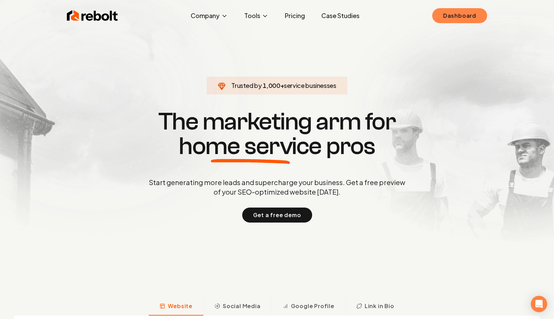
click at [445, 14] on link "Dashboard" at bounding box center [459, 15] width 55 height 15
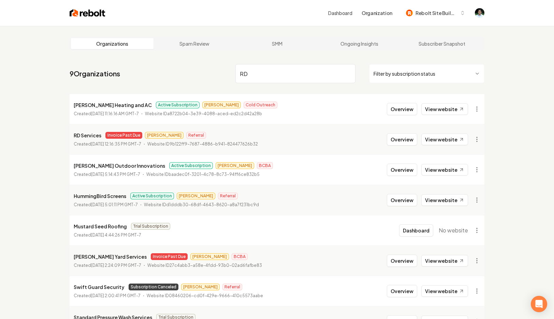
click at [265, 67] on input "RD" at bounding box center [296, 73] width 120 height 19
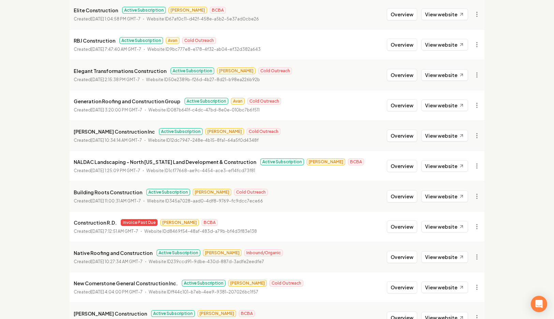
scroll to position [251, 0]
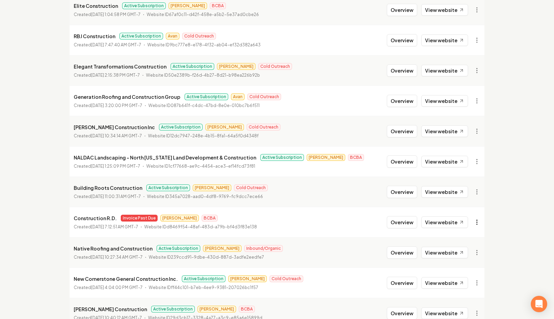
type input "Construction"
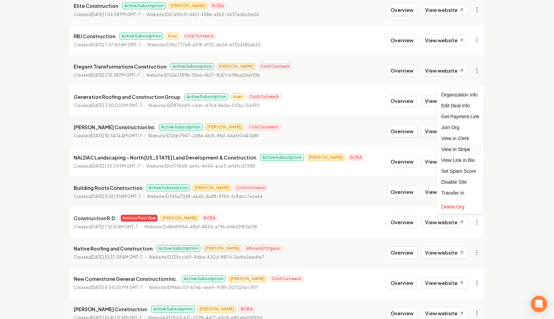
click at [461, 153] on link "View in Stripe" at bounding box center [460, 149] width 43 height 11
